Goal: Information Seeking & Learning: Find contact information

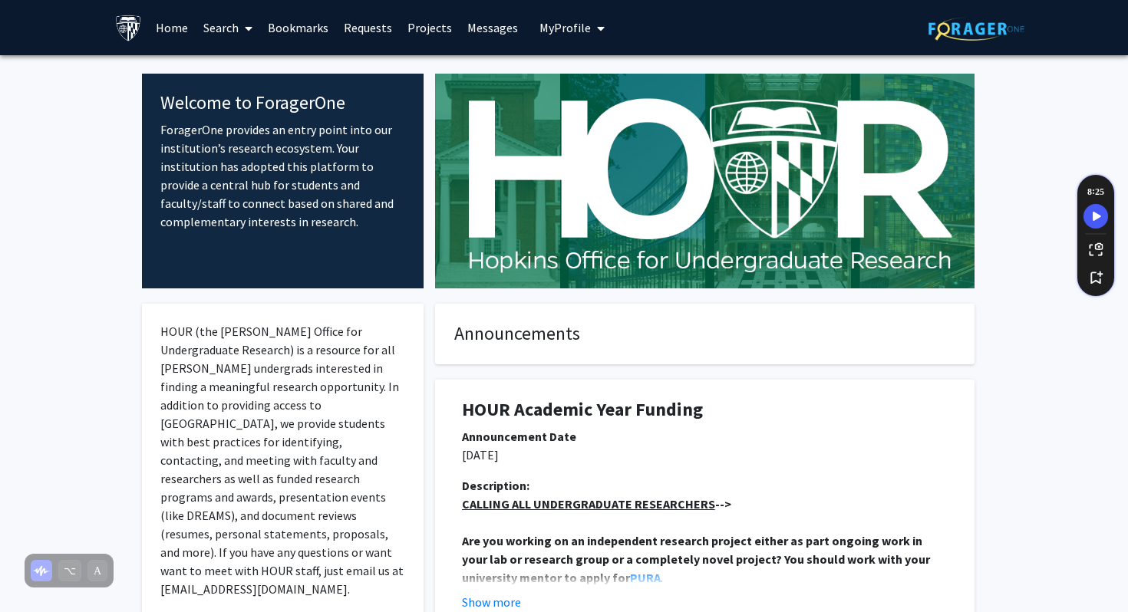
click at [199, 25] on link "Search" at bounding box center [228, 28] width 64 height 54
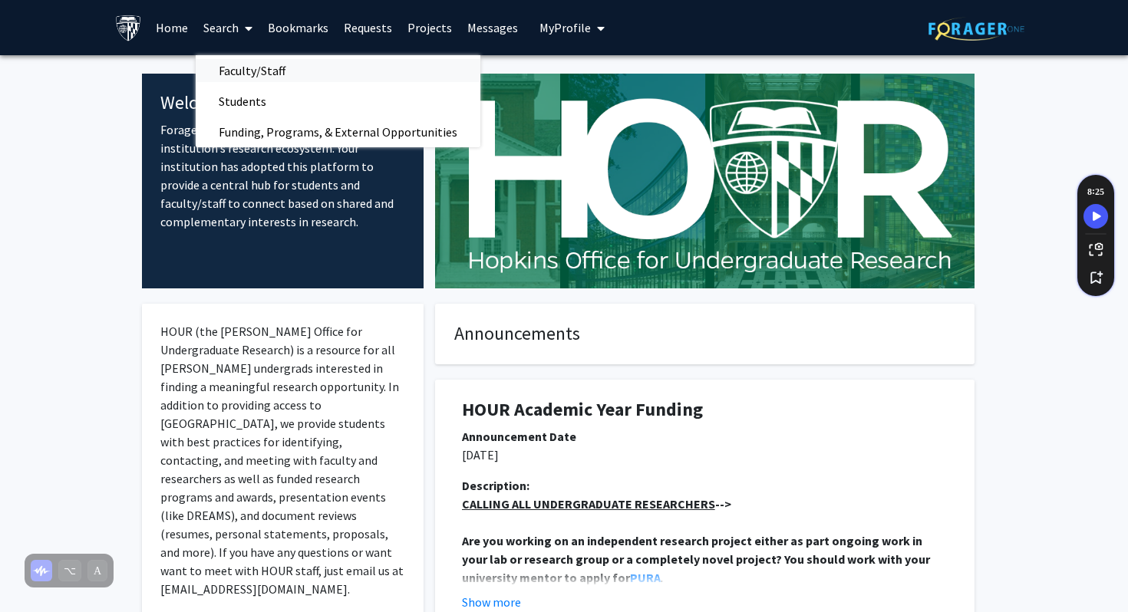
click at [232, 58] on span "Faculty/Staff" at bounding box center [252, 70] width 113 height 31
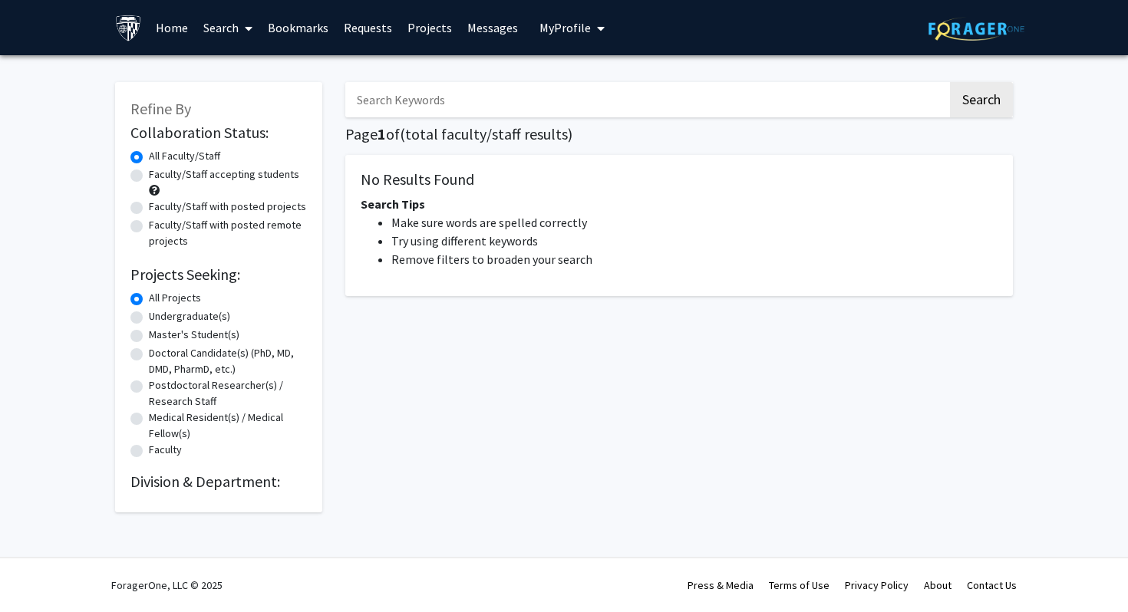
click at [464, 100] on input "Search Keywords" at bounding box center [646, 99] width 602 height 35
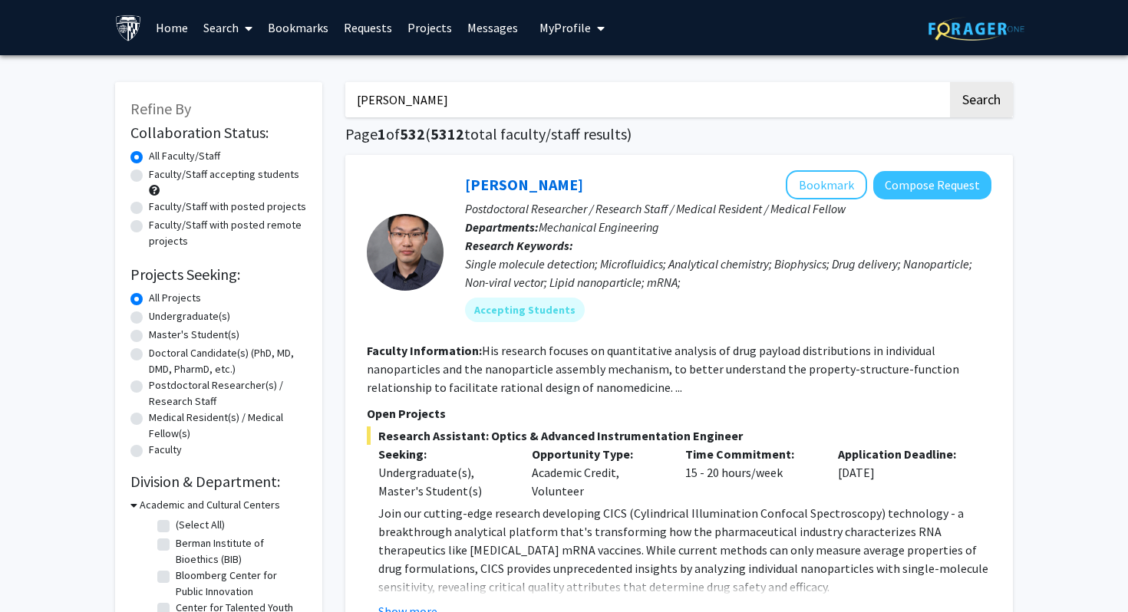
type input "tom crawford"
click at [950, 82] on button "Search" at bounding box center [981, 99] width 63 height 35
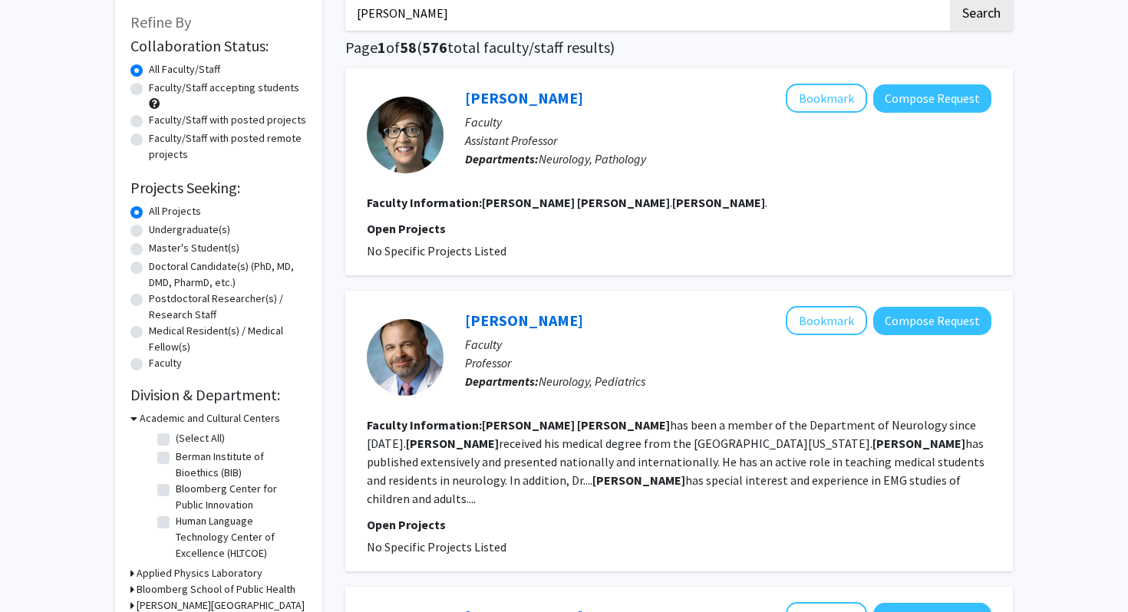
scroll to position [94, 0]
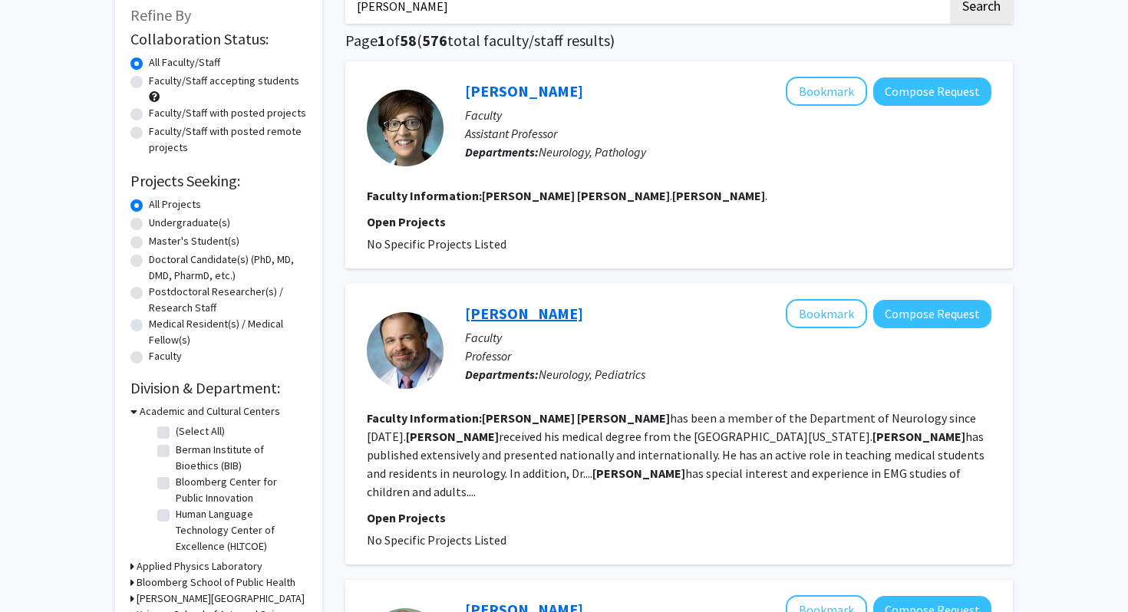
click at [496, 309] on link "[PERSON_NAME]" at bounding box center [524, 313] width 118 height 19
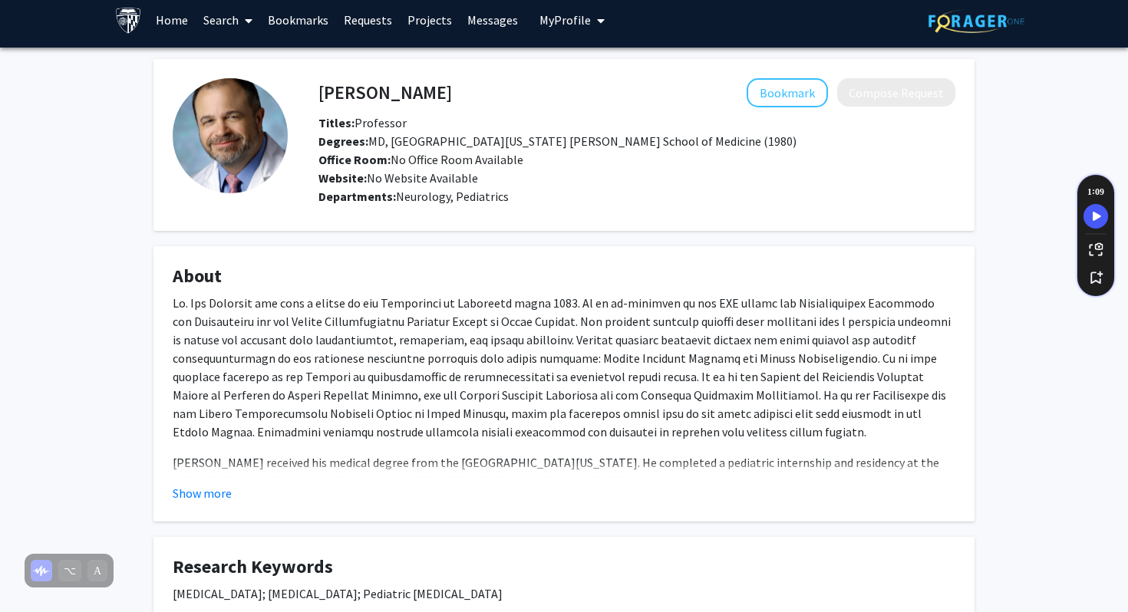
scroll to position [17, 0]
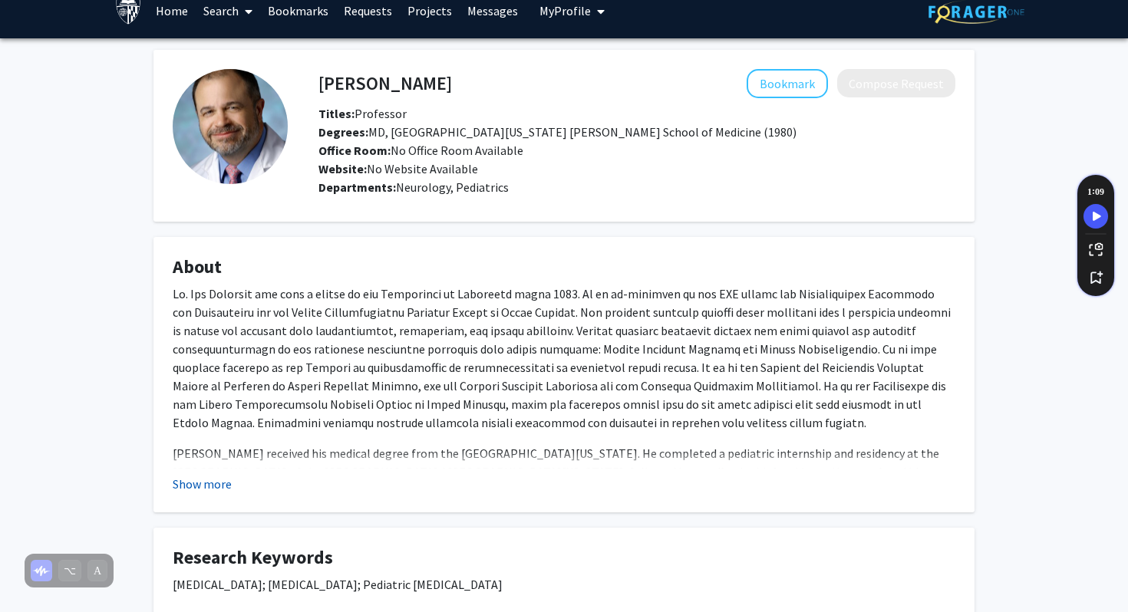
click at [188, 478] on button "Show more" at bounding box center [202, 484] width 59 height 18
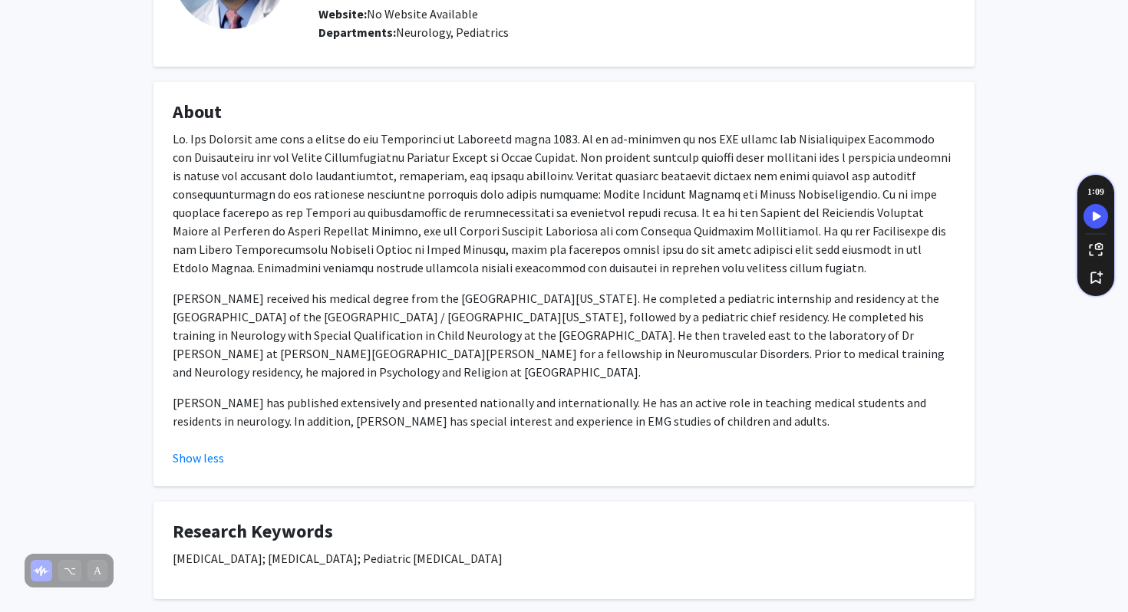
scroll to position [0, 0]
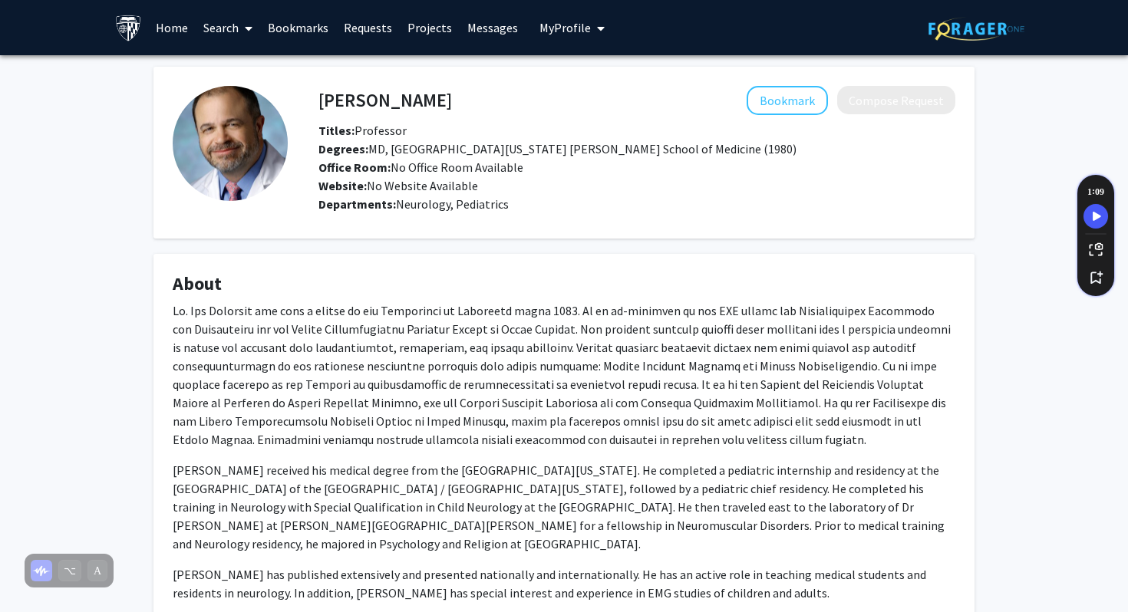
click at [802, 351] on p at bounding box center [564, 375] width 783 height 147
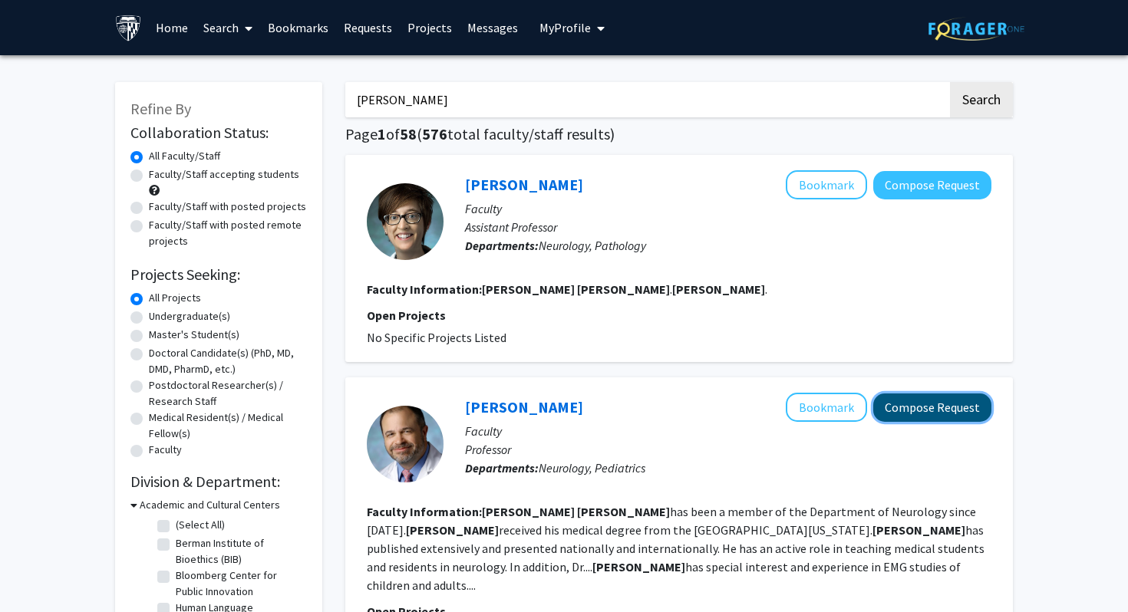
click at [909, 408] on button "Compose Request" at bounding box center [932, 408] width 118 height 28
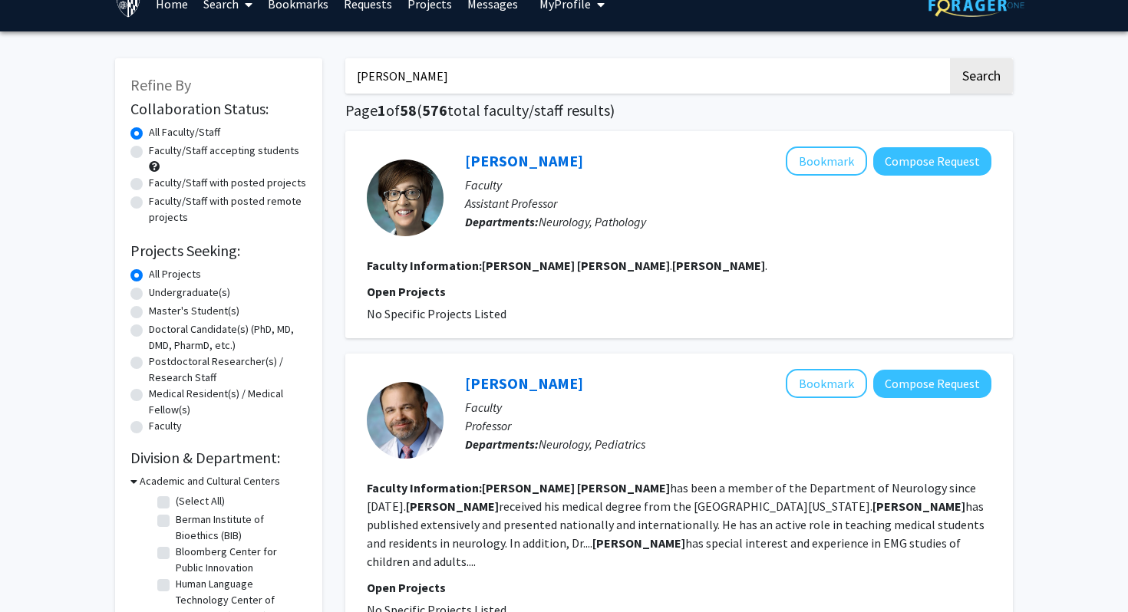
scroll to position [68, 0]
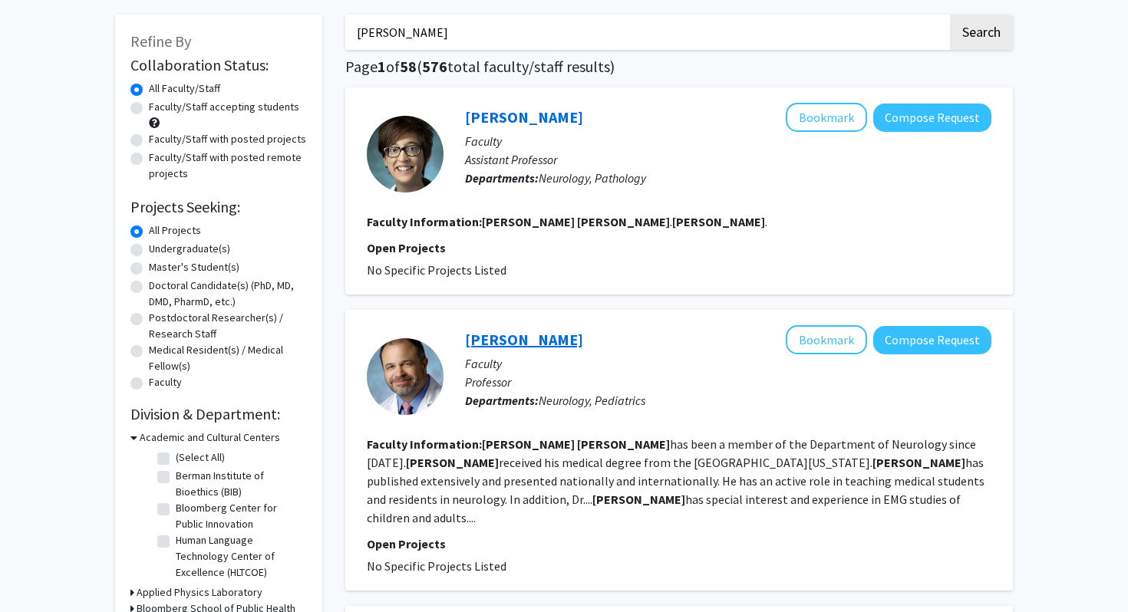
click at [532, 335] on link "[PERSON_NAME]" at bounding box center [524, 339] width 118 height 19
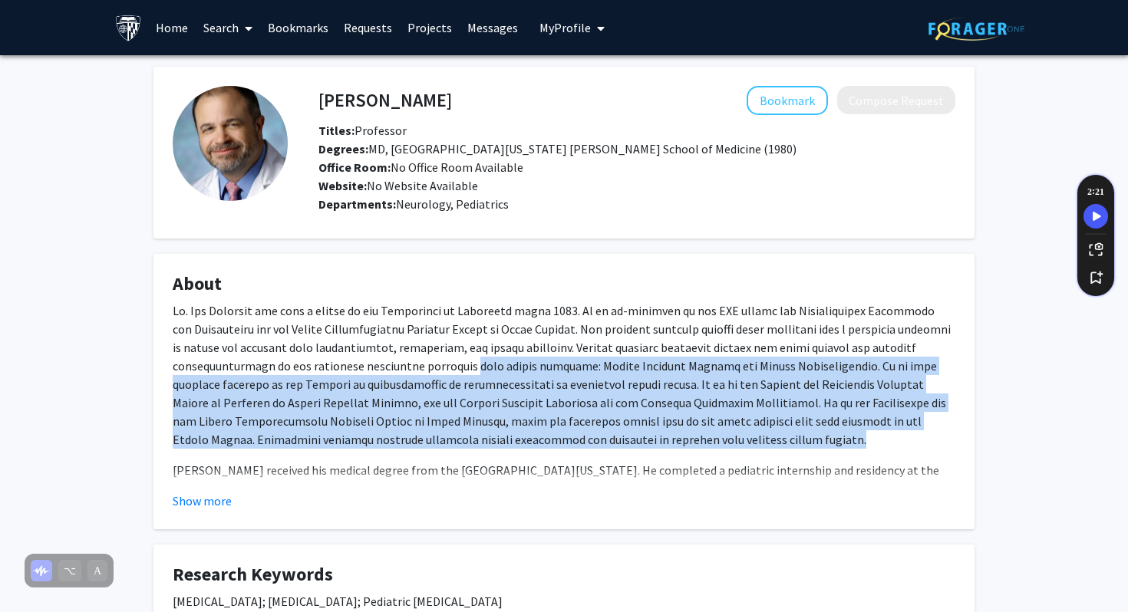
drag, startPoint x: 358, startPoint y: 371, endPoint x: 516, endPoint y: 440, distance: 172.8
click at [516, 440] on p at bounding box center [564, 375] width 783 height 147
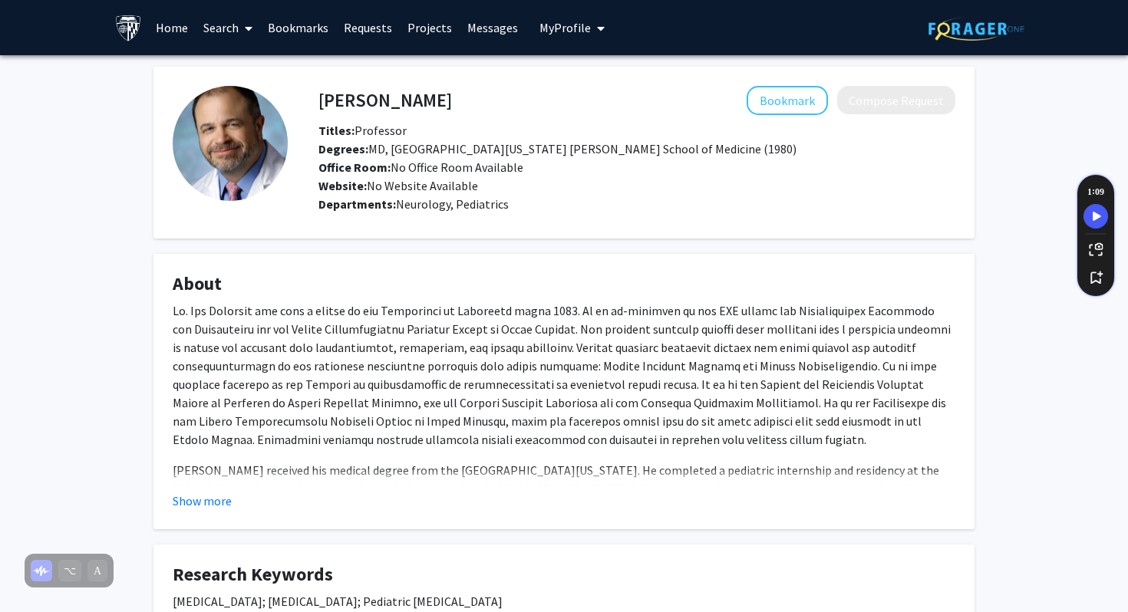
click at [518, 464] on p "[PERSON_NAME] received his medical degree from the [GEOGRAPHIC_DATA][US_STATE].…" at bounding box center [564, 507] width 783 height 92
click at [190, 500] on button "Show more" at bounding box center [202, 501] width 59 height 18
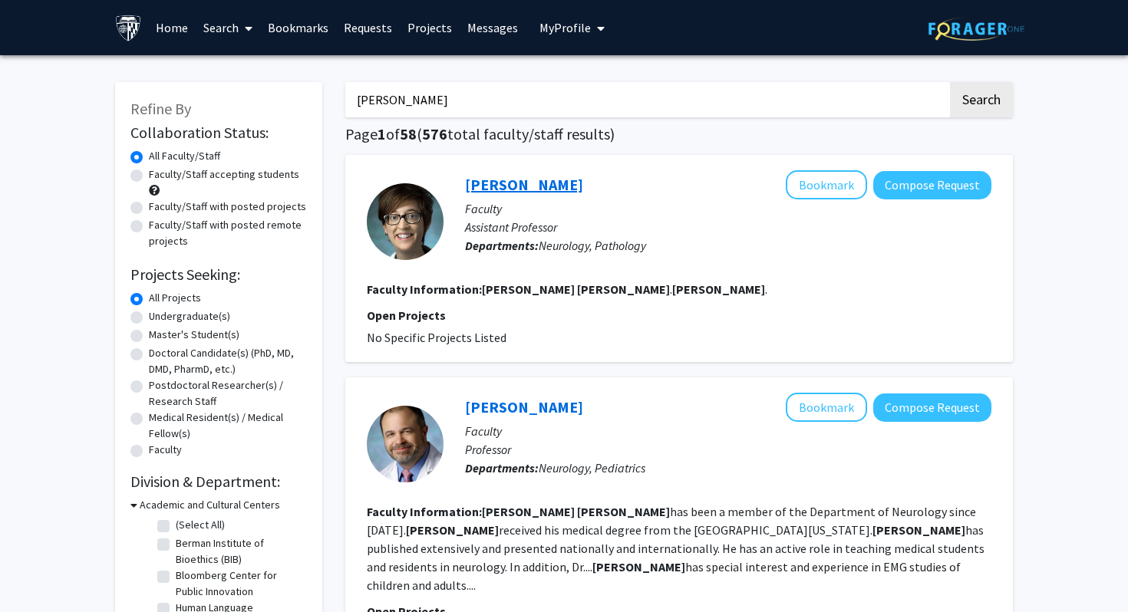
click at [515, 193] on link "Jessie Nance" at bounding box center [524, 184] width 118 height 19
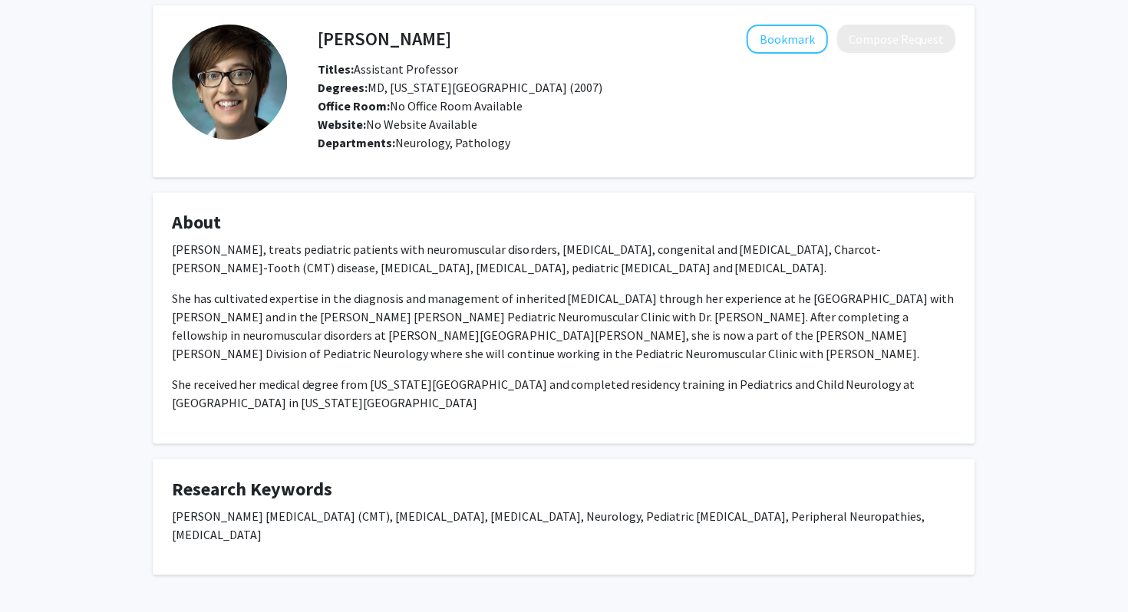
scroll to position [61, 0]
drag, startPoint x: 416, startPoint y: 318, endPoint x: 650, endPoint y: 311, distance: 234.1
click at [650, 311] on p "She has cultivated expertise in the diagnosis and management of inherited neuro…" at bounding box center [564, 327] width 783 height 74
copy p "ohns Hopkins Pediatric Neuromuscular Clinic"
click at [318, 206] on fg-card "About Dr. Jessica Nance, treats pediatric patients with neuromuscular disorders…" at bounding box center [563, 318] width 821 height 251
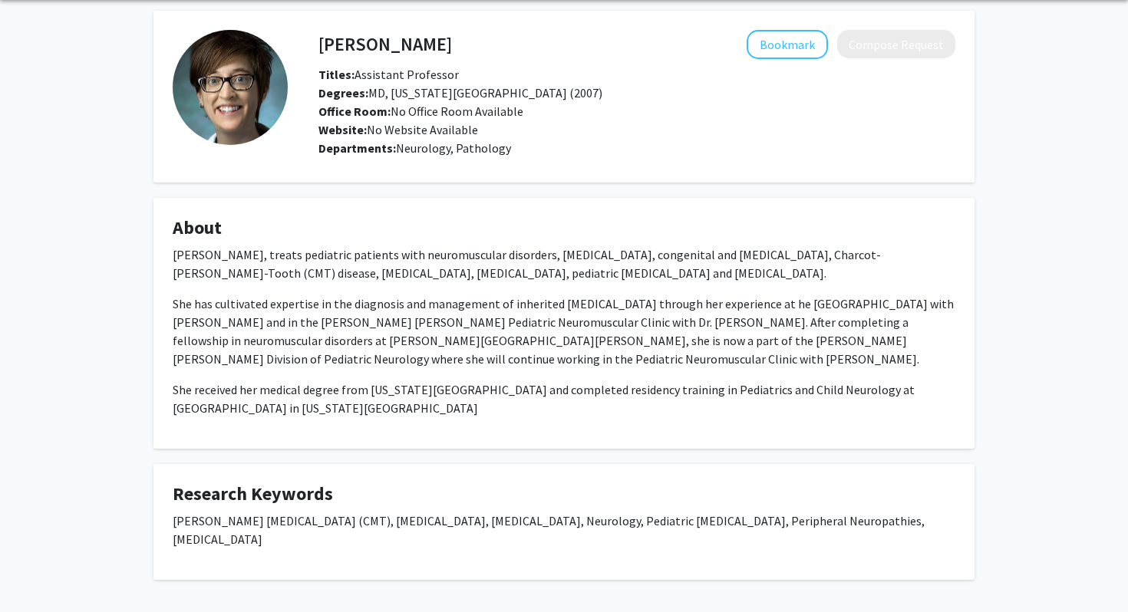
scroll to position [62, 0]
